Goal: Transaction & Acquisition: Purchase product/service

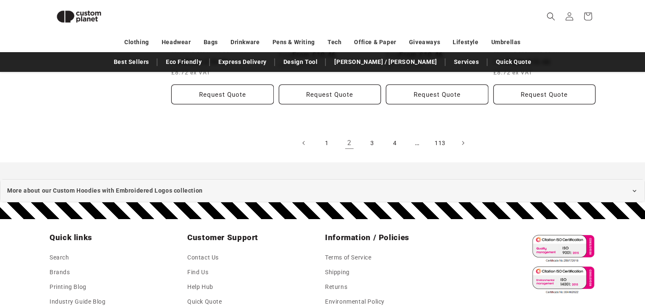
scroll to position [1050, 0]
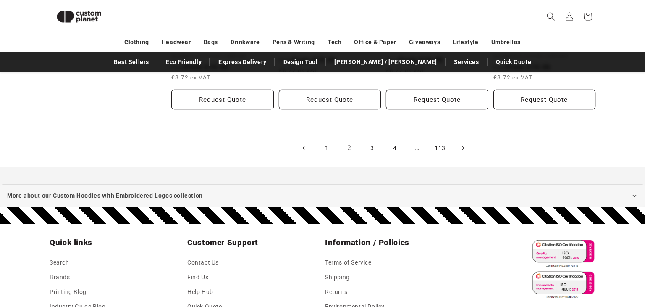
click at [370, 154] on link "3" at bounding box center [372, 148] width 18 height 18
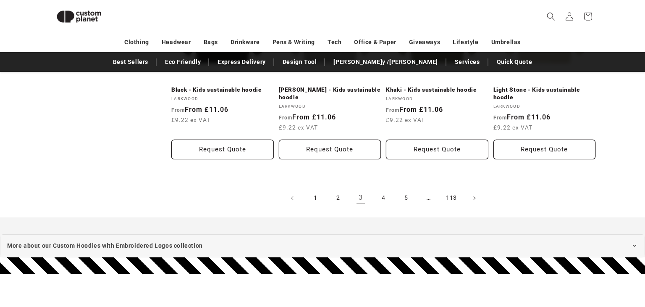
scroll to position [978, 0]
click at [380, 197] on link "4" at bounding box center [383, 198] width 18 height 18
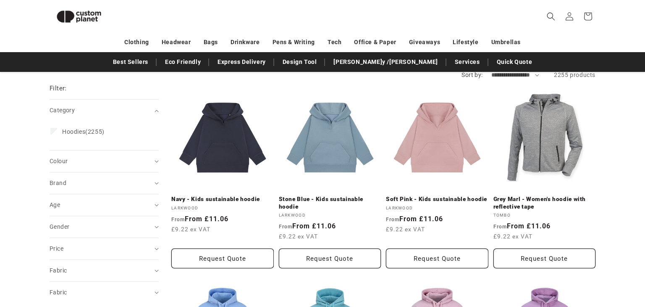
scroll to position [86, 0]
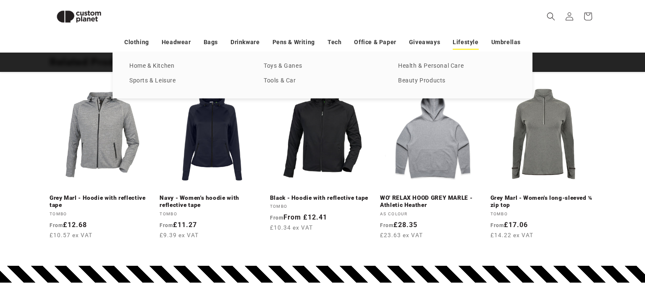
scroll to position [1015, 0]
